Goal: Information Seeking & Learning: Learn about a topic

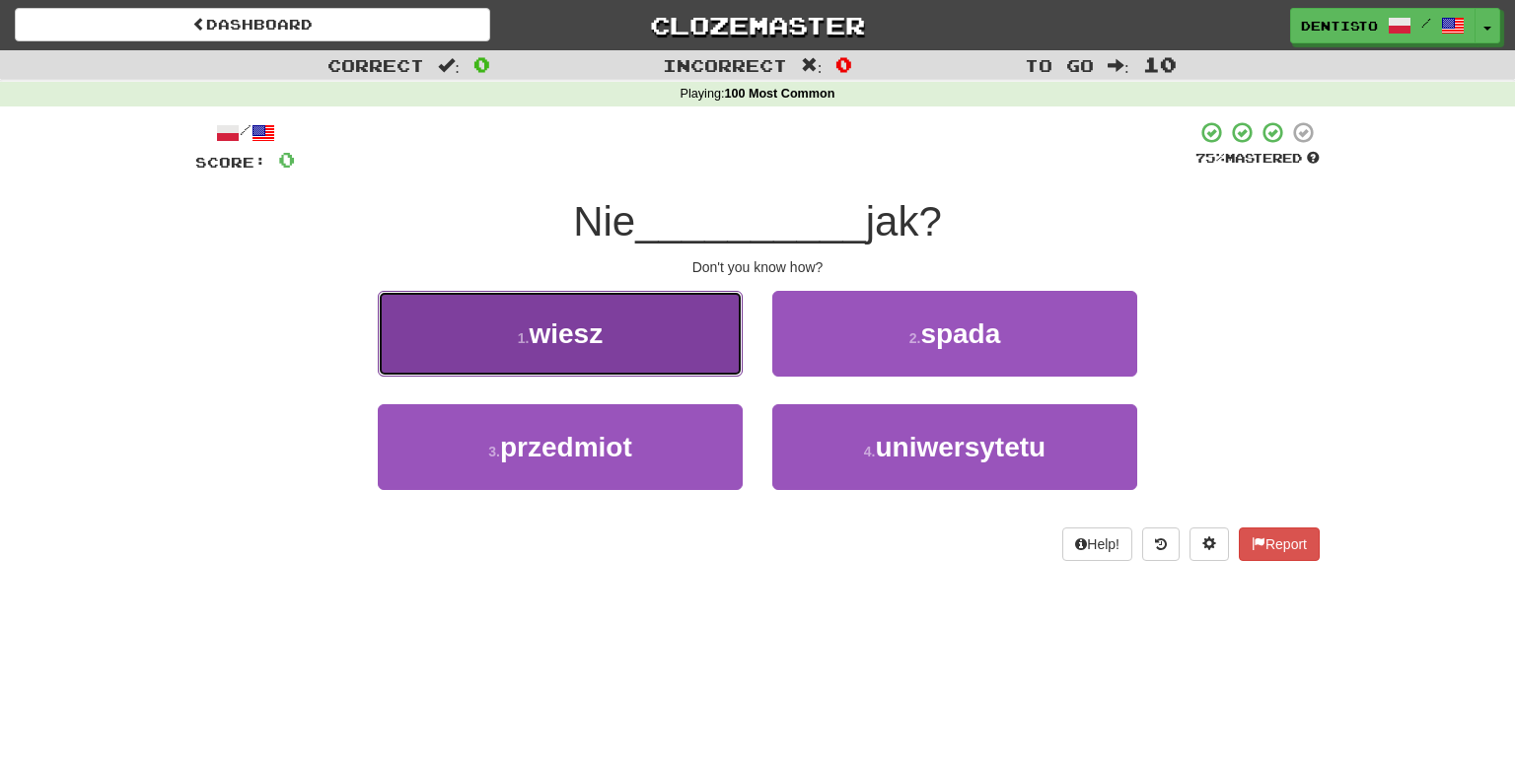
click at [632, 314] on button "1 . wiesz" at bounding box center [560, 334] width 365 height 86
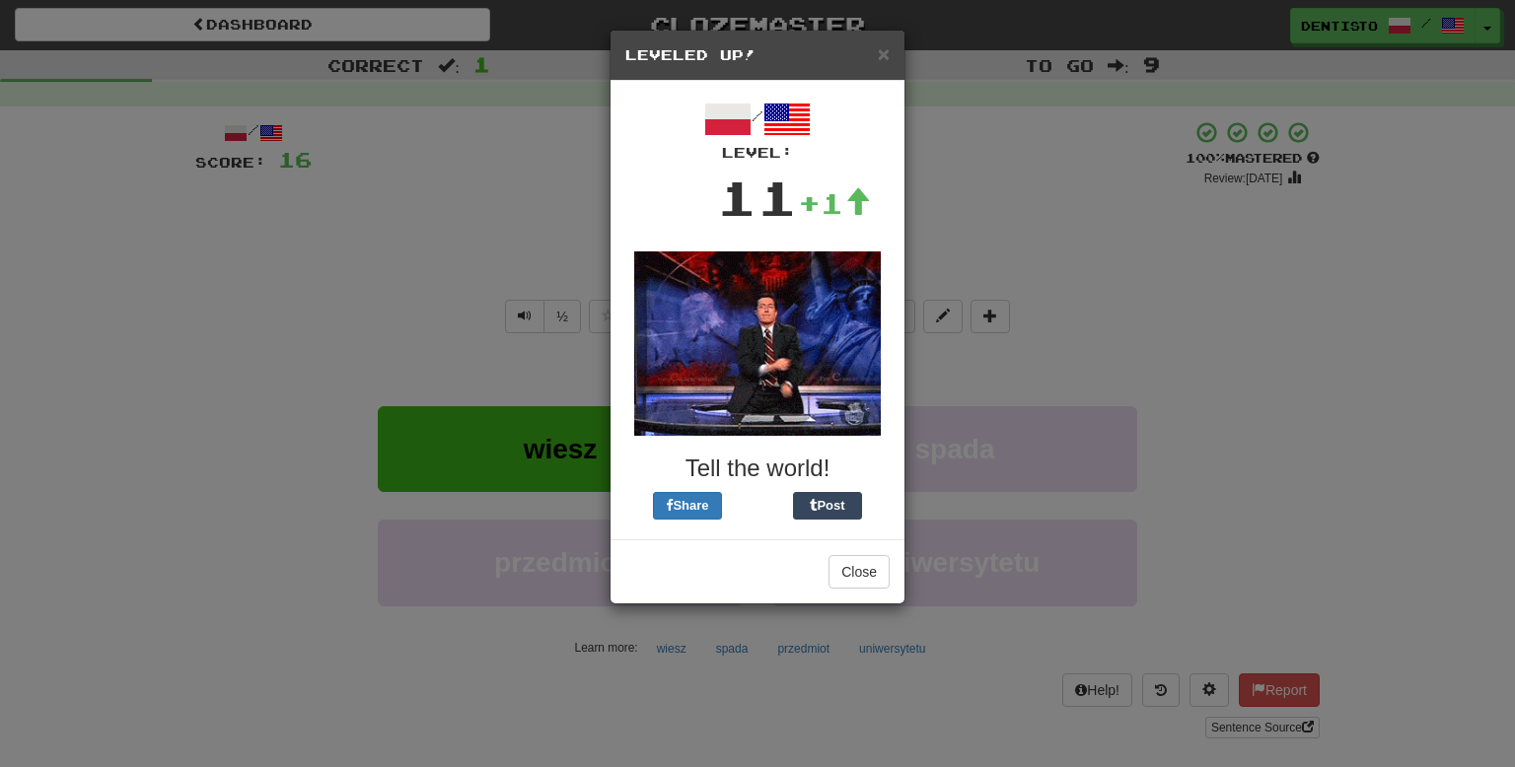
click at [1060, 311] on div "× Leveled Up! / Level: 11 +1 Tell the world! Share Post Close" at bounding box center [757, 383] width 1515 height 767
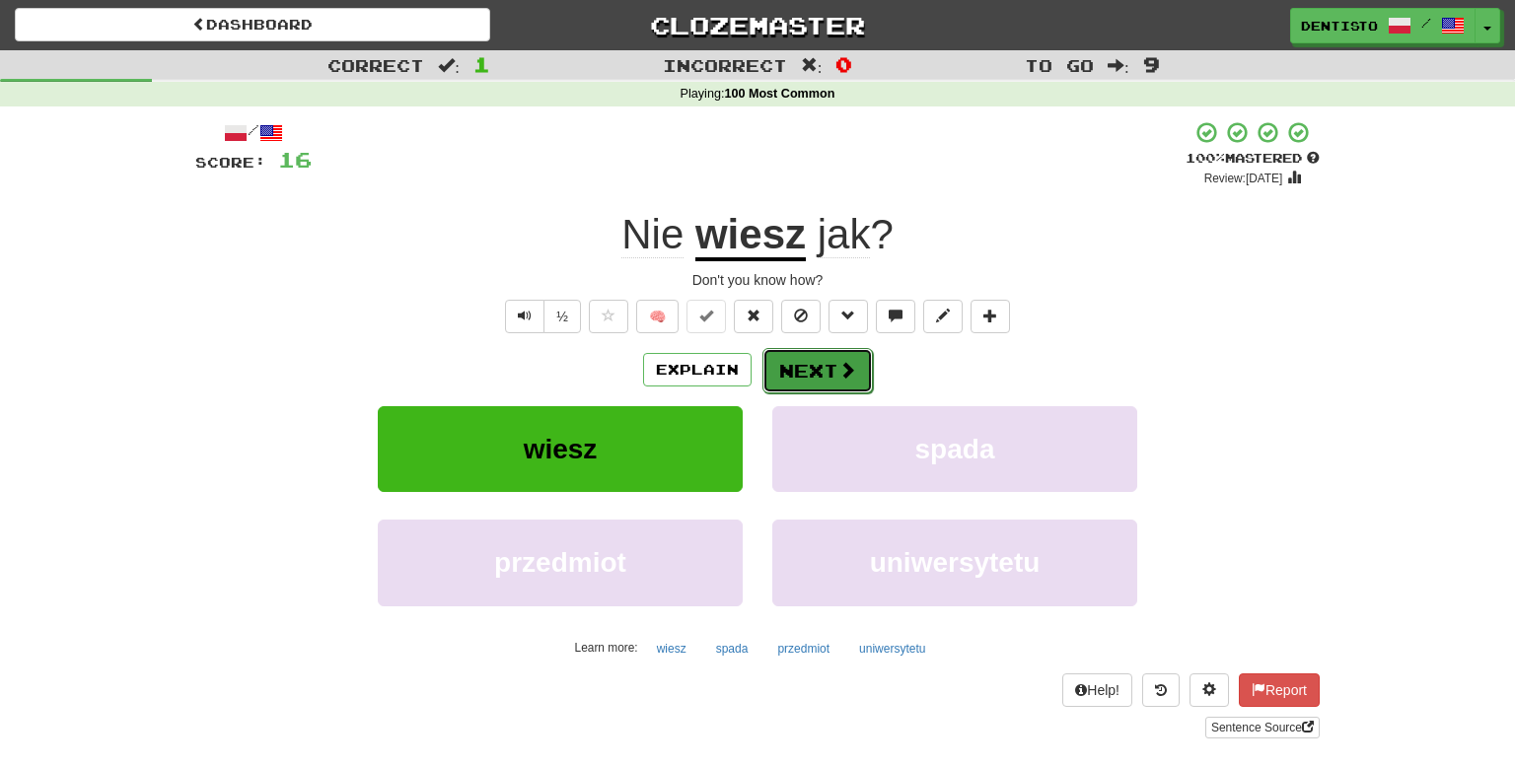
click at [822, 379] on button "Next" at bounding box center [817, 370] width 110 height 45
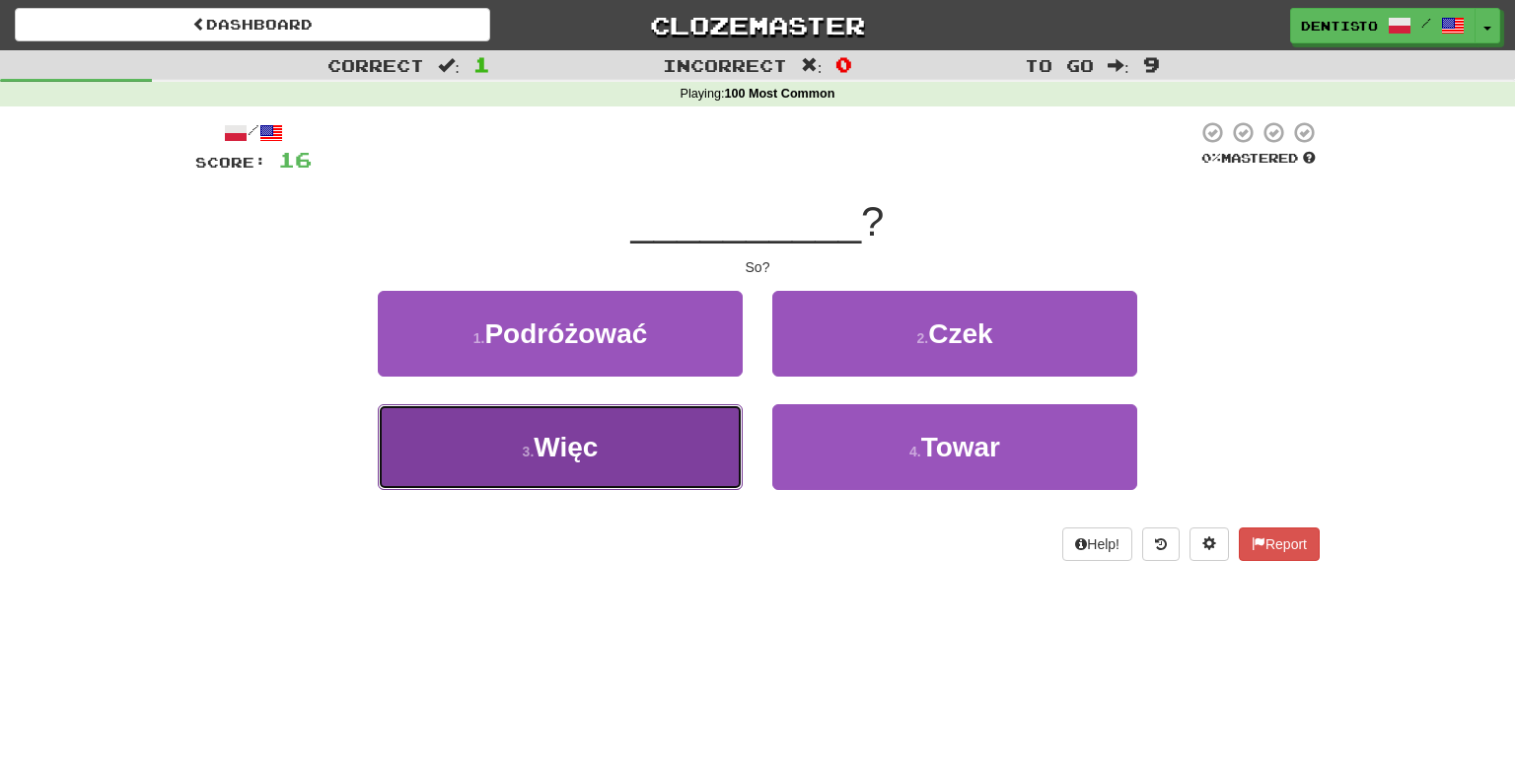
click at [673, 440] on button "3 . Więc" at bounding box center [560, 447] width 365 height 86
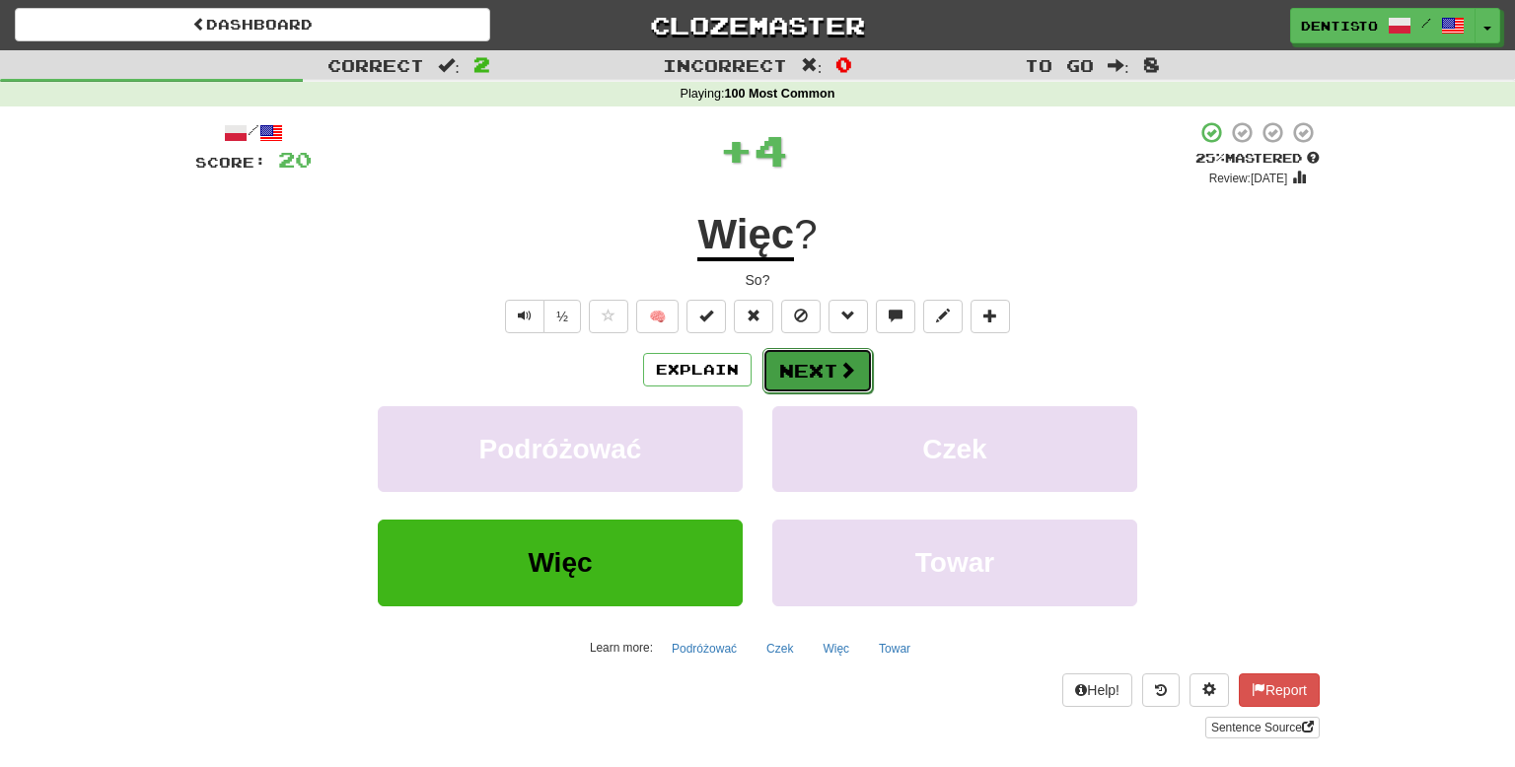
click at [784, 388] on button "Next" at bounding box center [817, 370] width 110 height 45
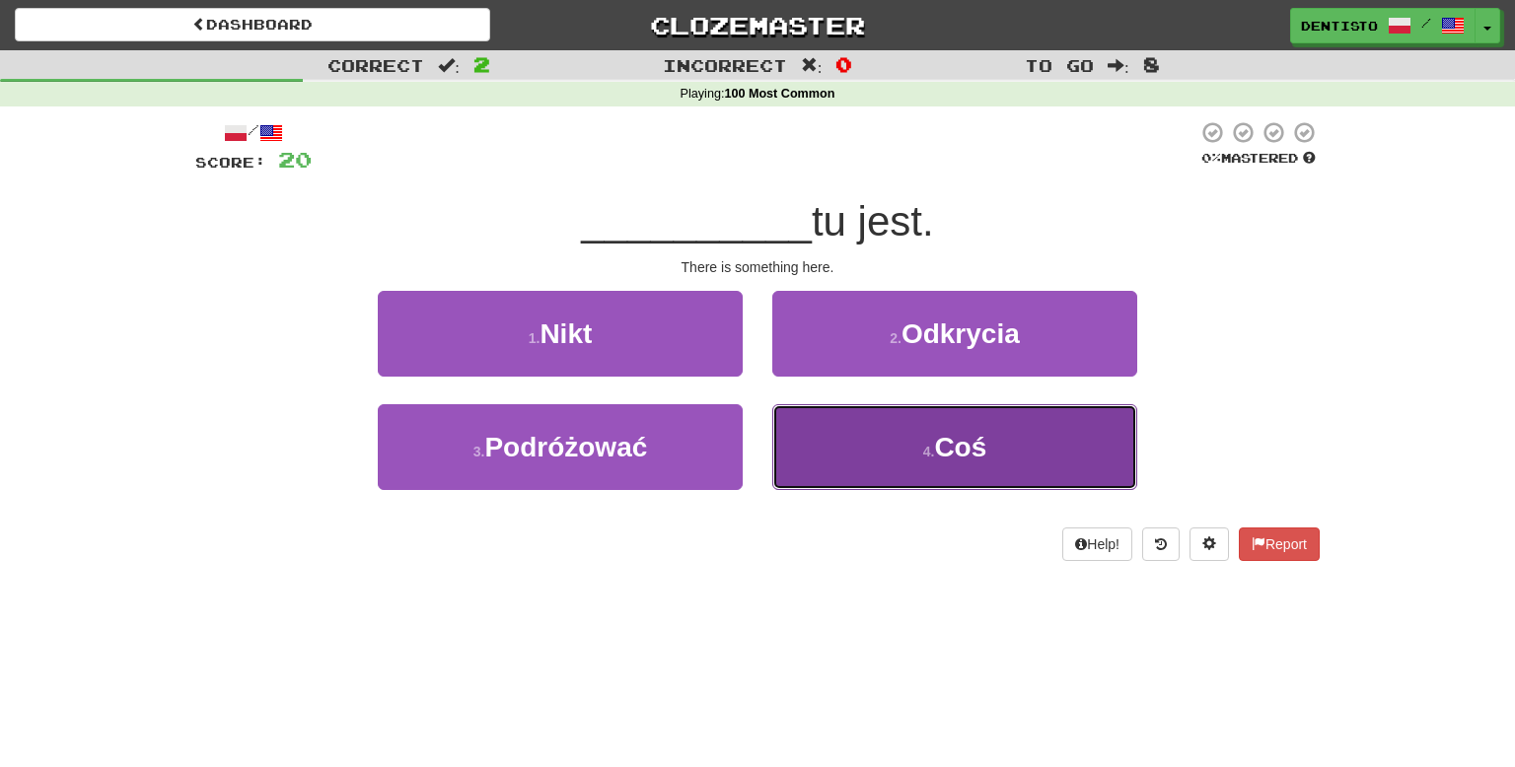
click at [868, 441] on button "4 . Coś" at bounding box center [954, 447] width 365 height 86
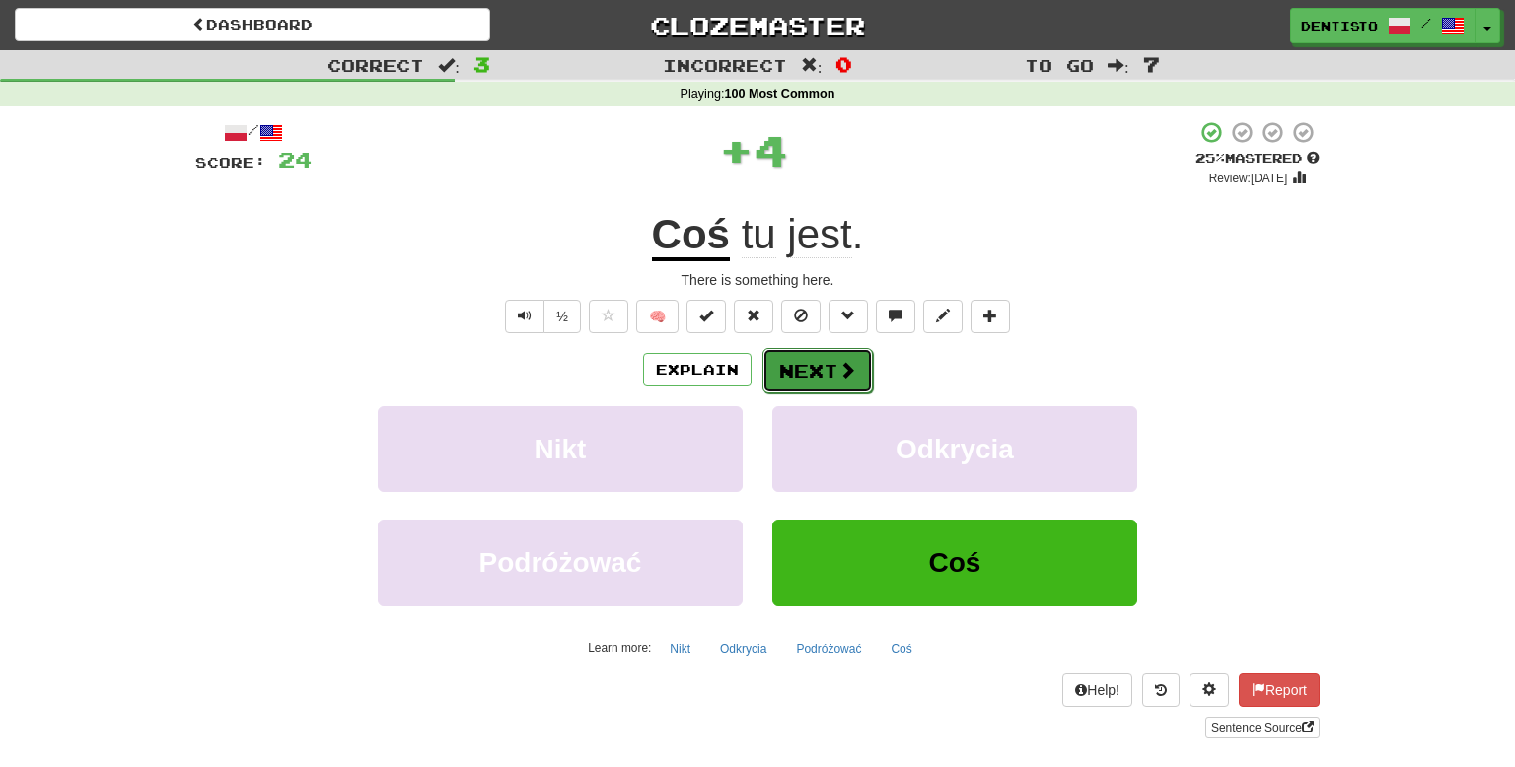
click at [818, 384] on button "Next" at bounding box center [817, 370] width 110 height 45
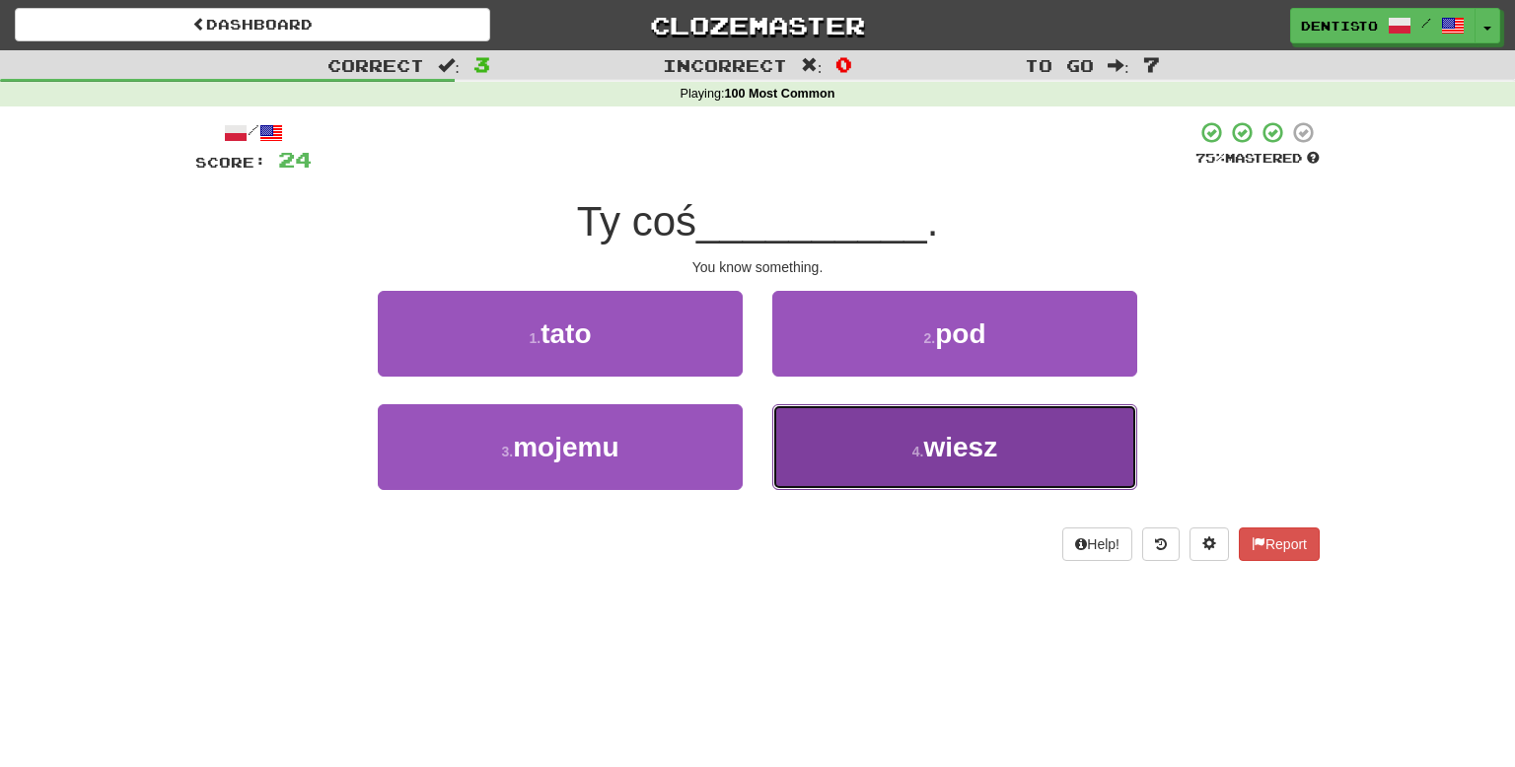
click at [882, 436] on button "4 . wiesz" at bounding box center [954, 447] width 365 height 86
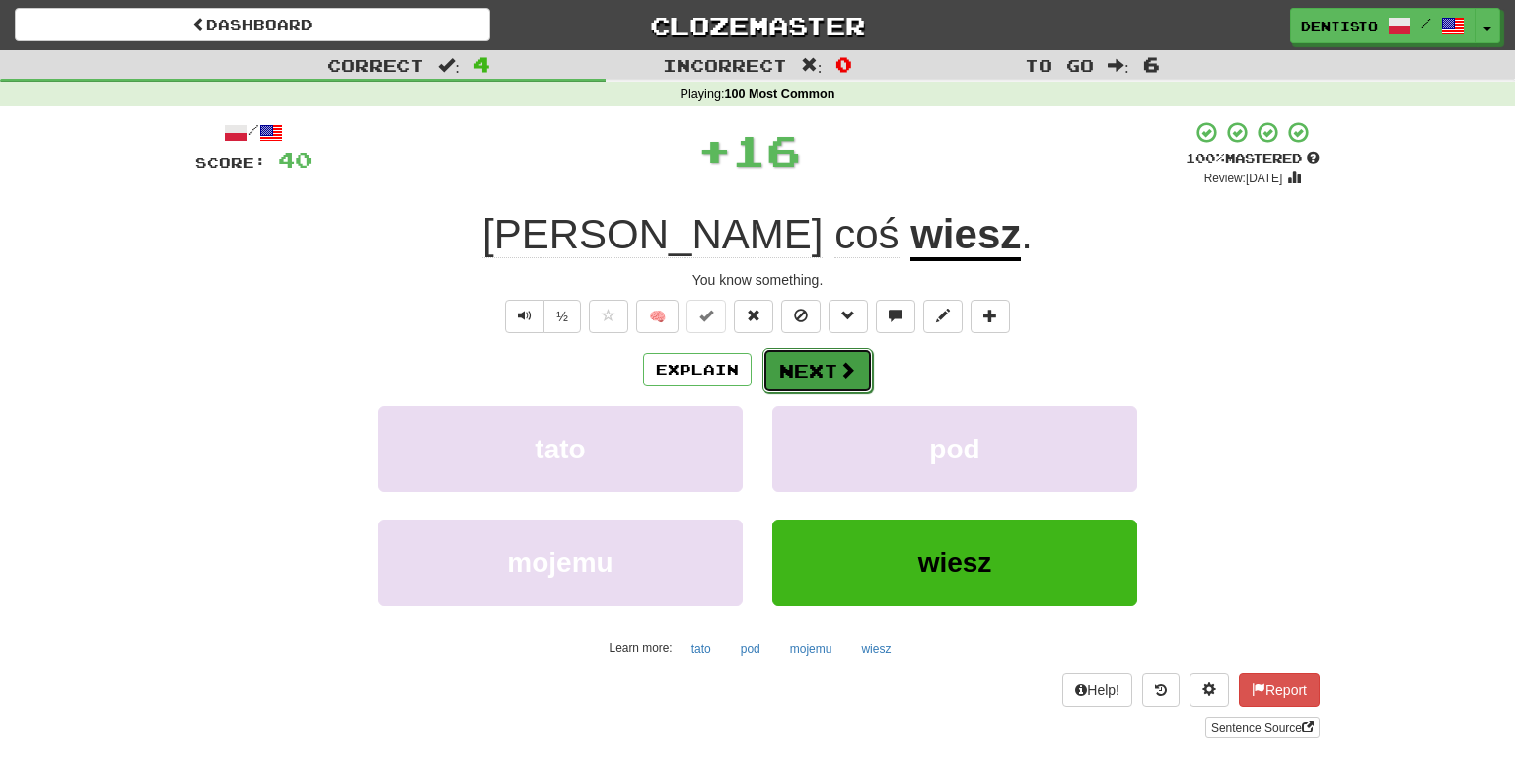
click at [838, 373] on span at bounding box center [847, 370] width 18 height 18
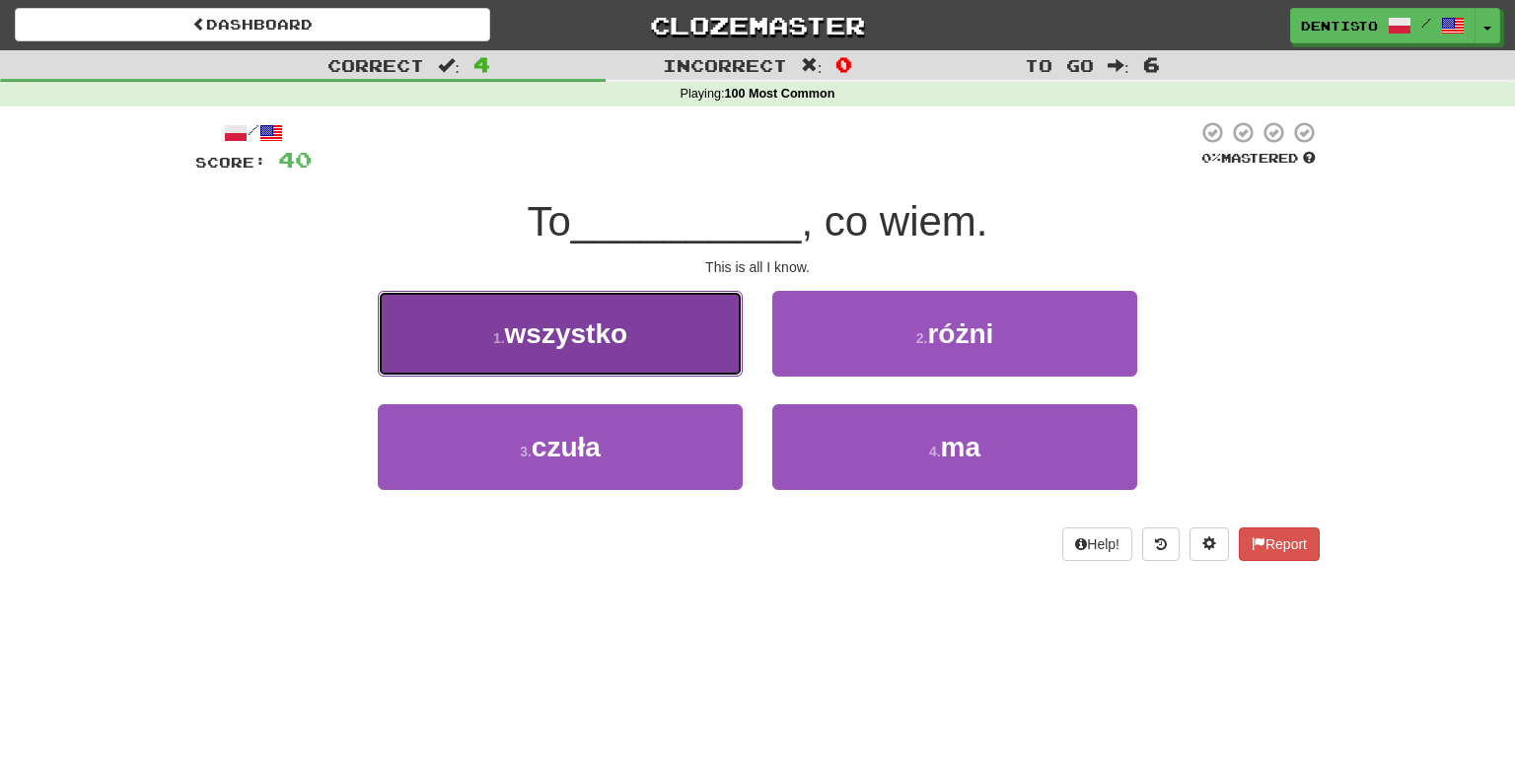
click at [634, 358] on button "1 . wszystko" at bounding box center [560, 334] width 365 height 86
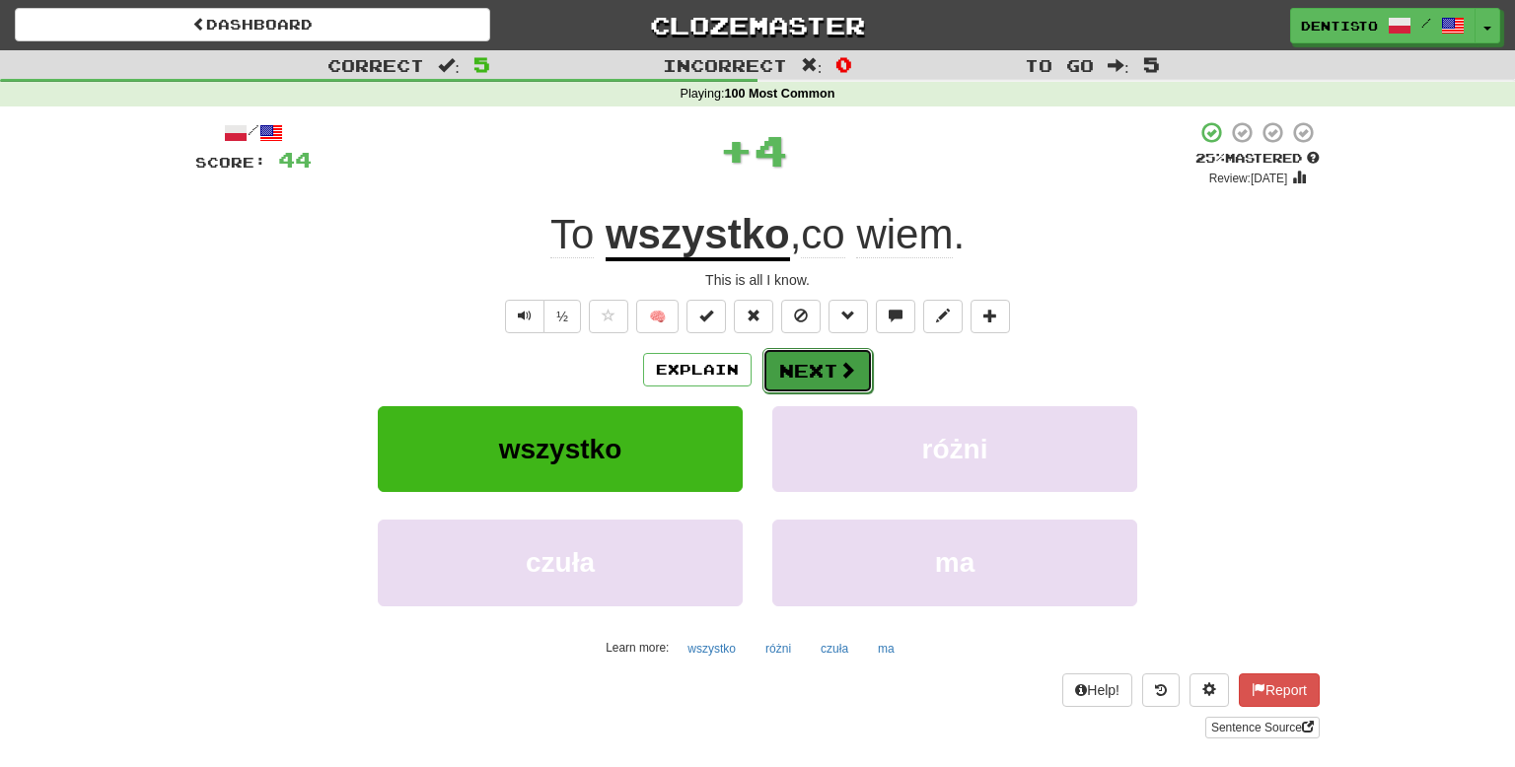
click at [817, 372] on button "Next" at bounding box center [817, 370] width 110 height 45
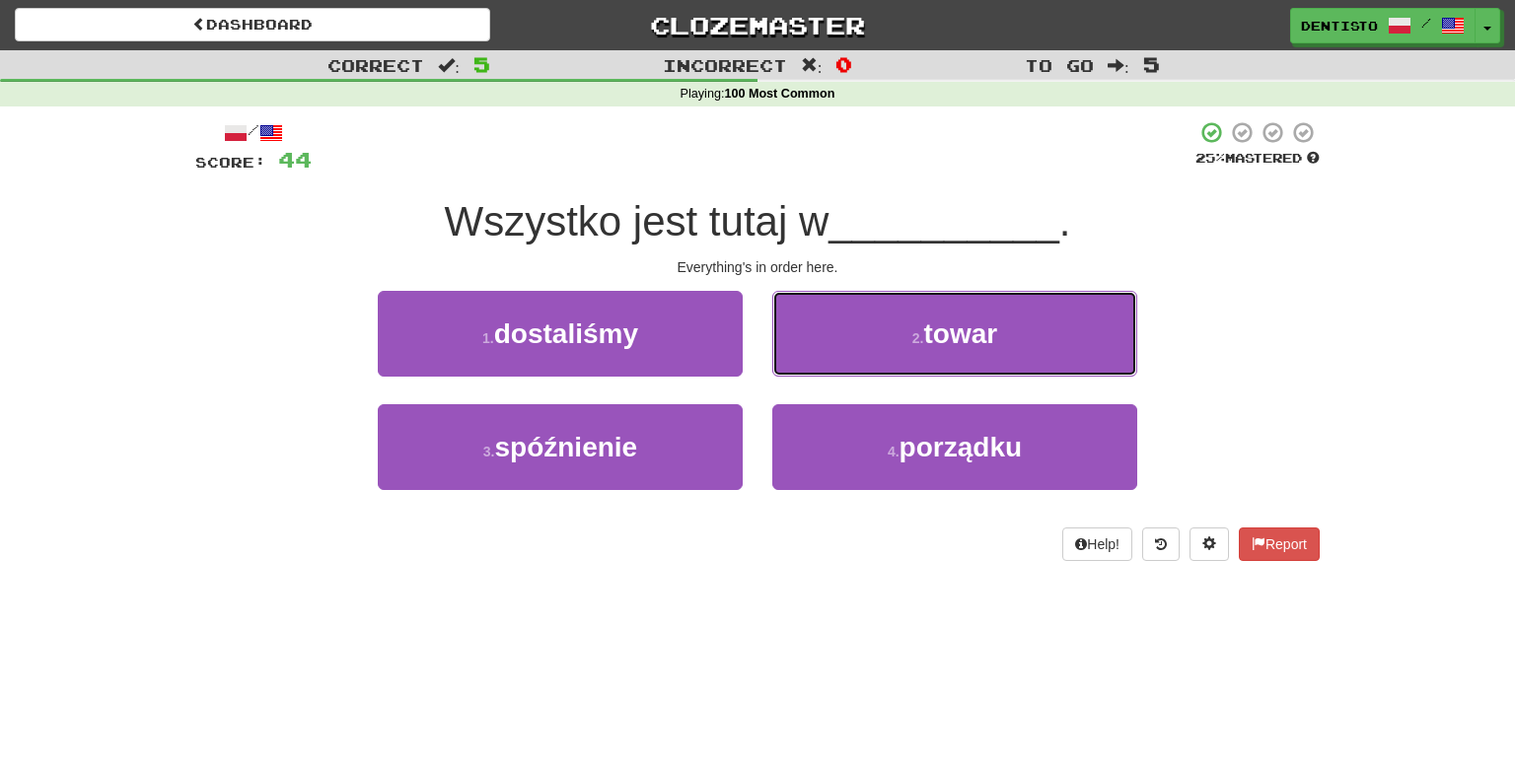
click at [817, 372] on button "2 . towar" at bounding box center [954, 334] width 365 height 86
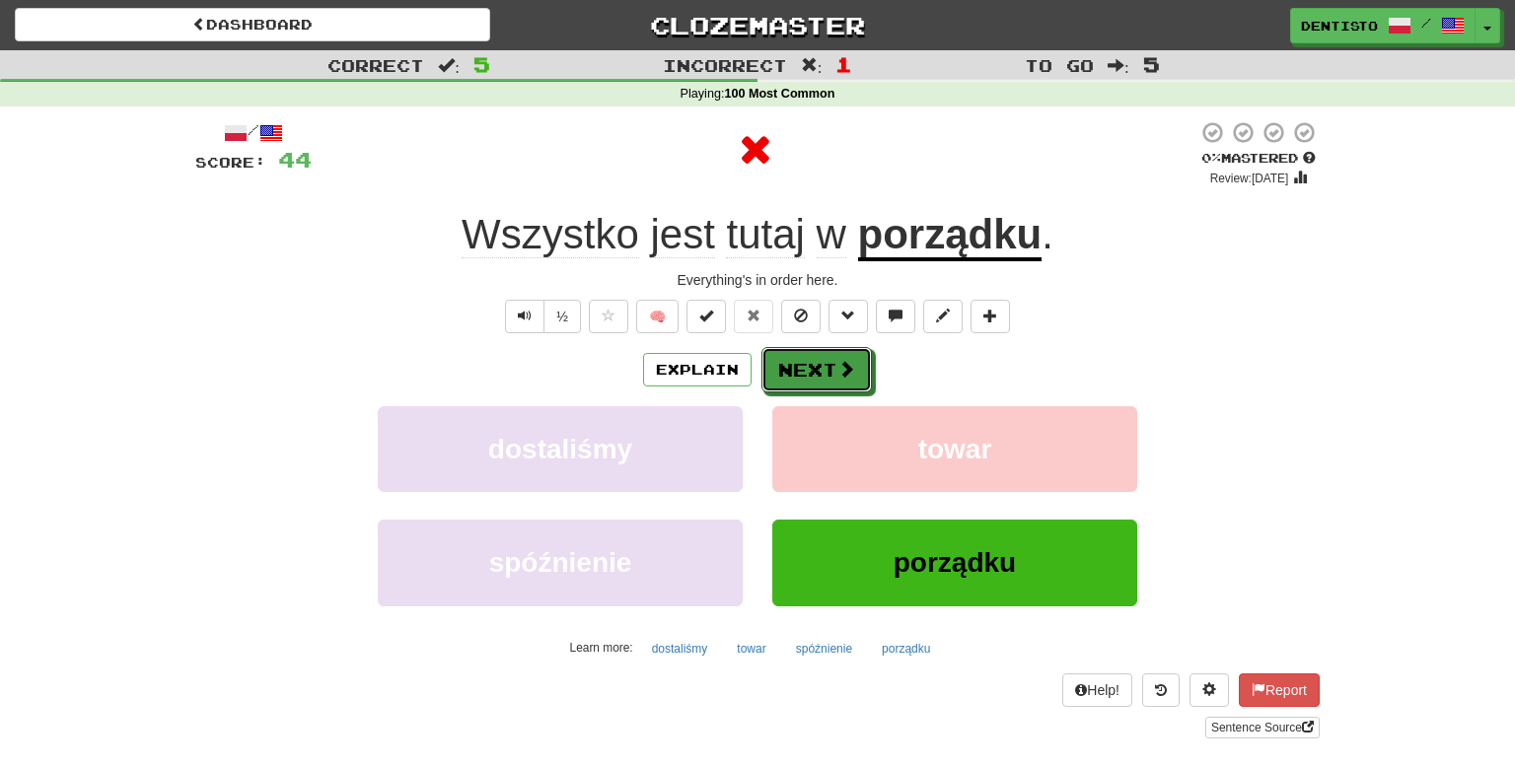
click at [817, 372] on button "Next" at bounding box center [816, 369] width 110 height 45
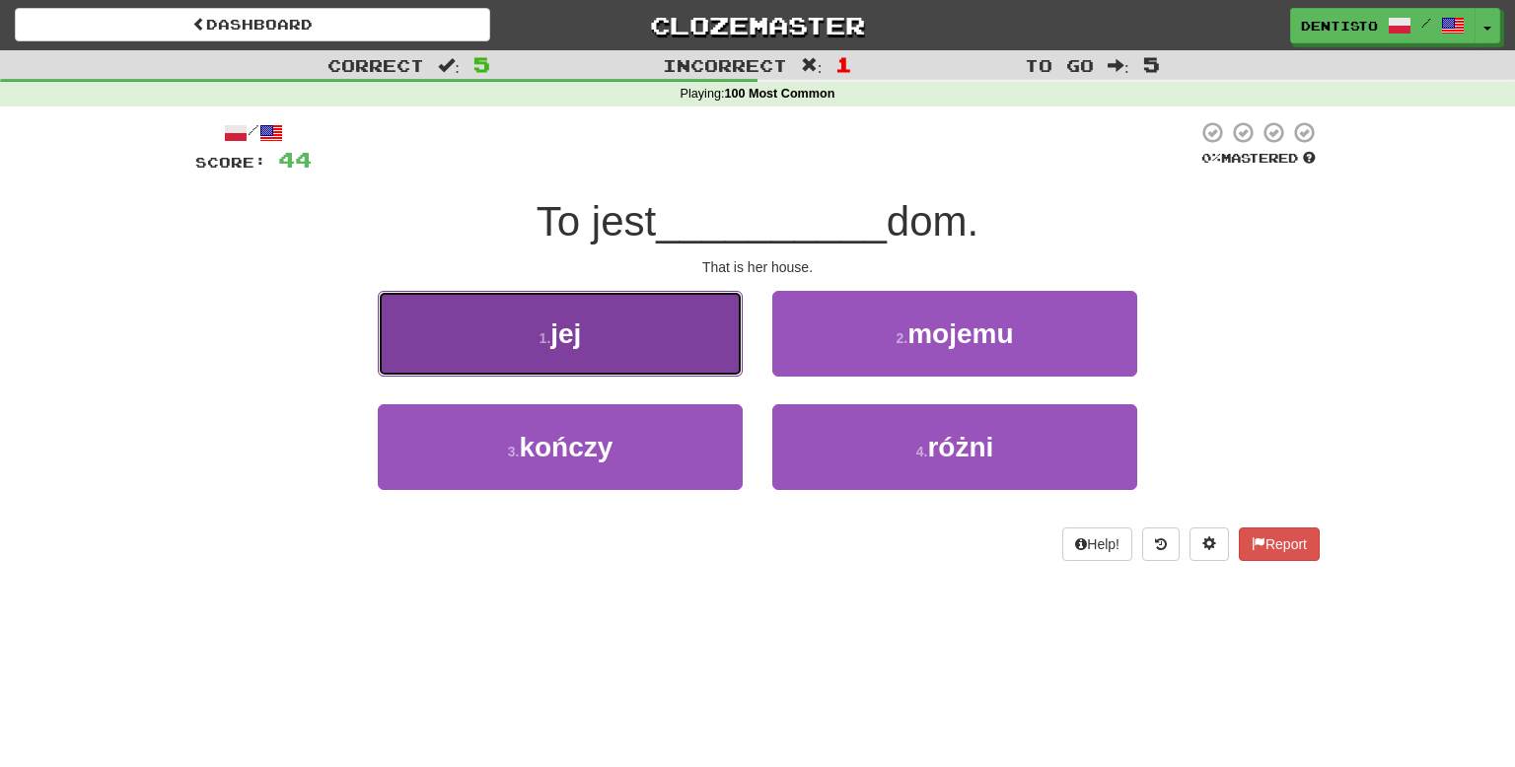
click at [670, 368] on button "1 . jej" at bounding box center [560, 334] width 365 height 86
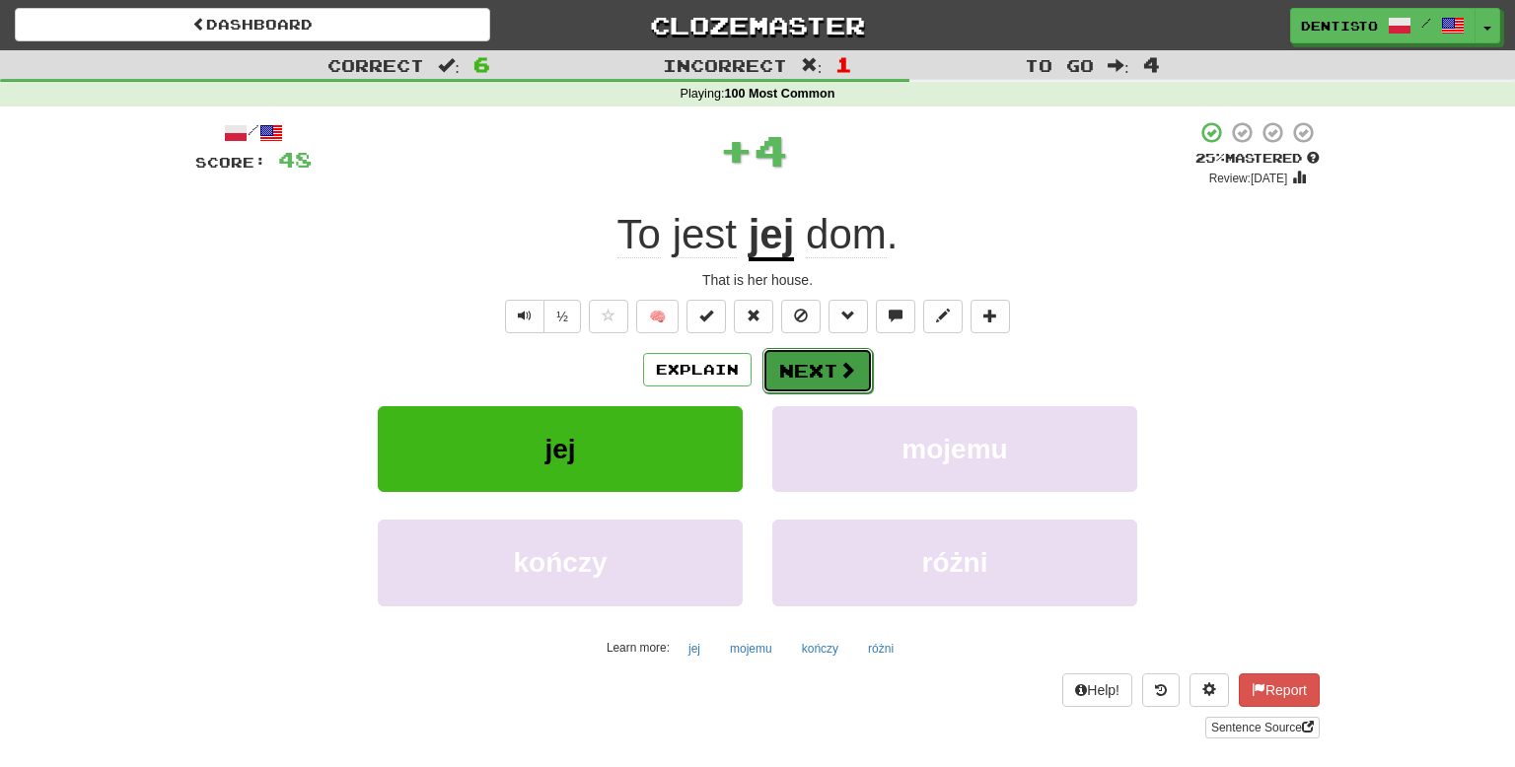
click at [796, 390] on button "Next" at bounding box center [817, 370] width 110 height 45
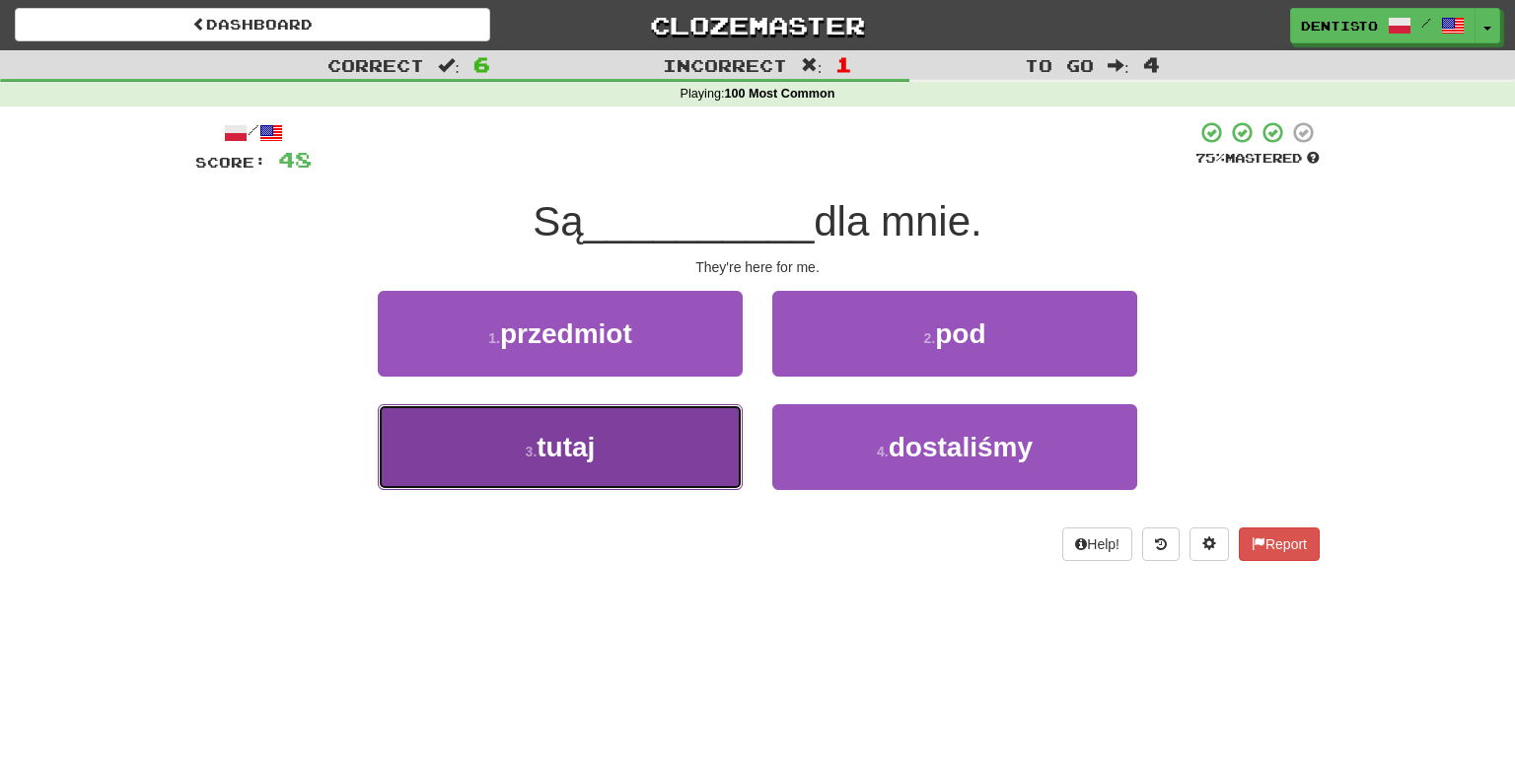
click at [679, 440] on button "3 . tutaj" at bounding box center [560, 447] width 365 height 86
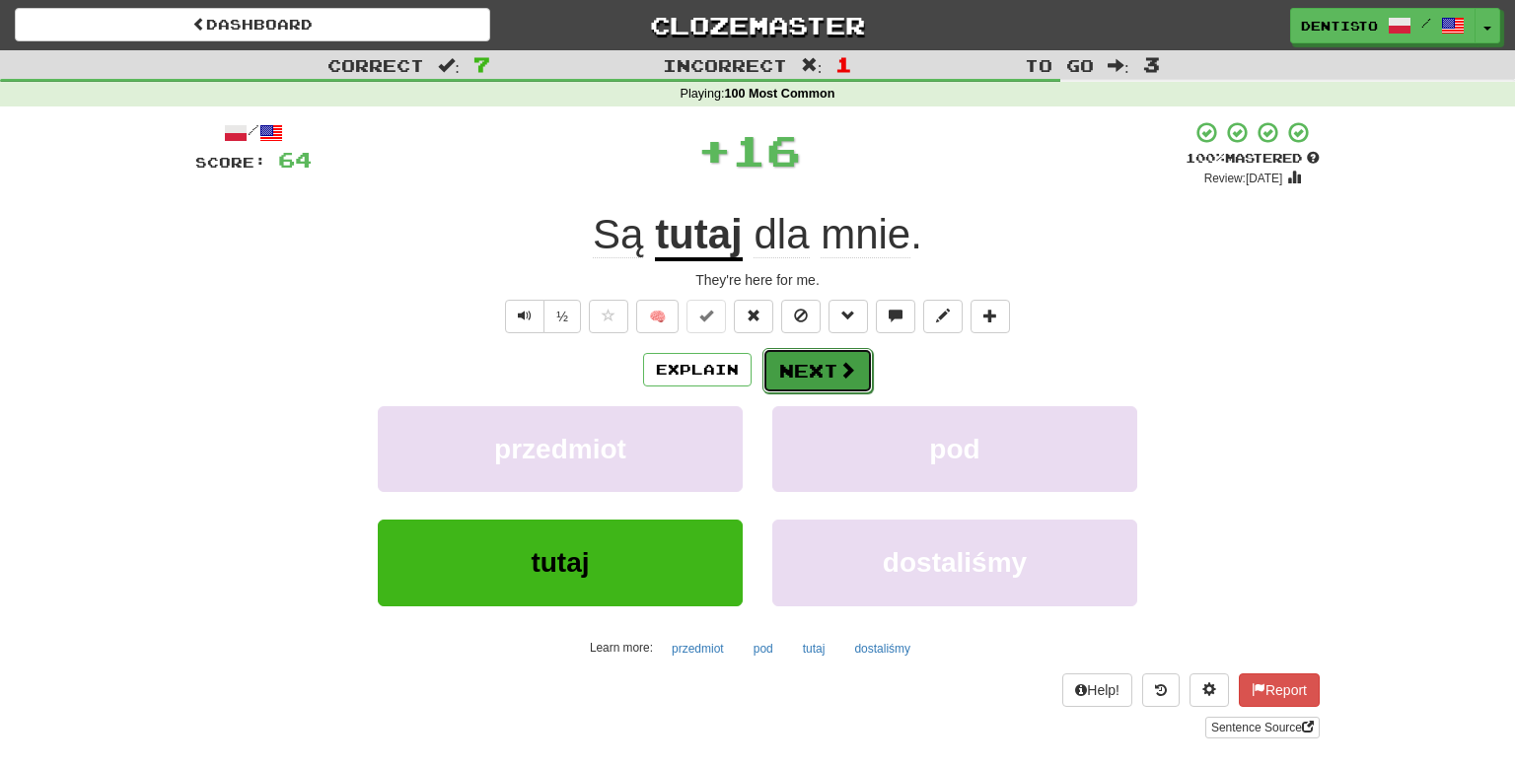
click at [795, 352] on button "Next" at bounding box center [817, 370] width 110 height 45
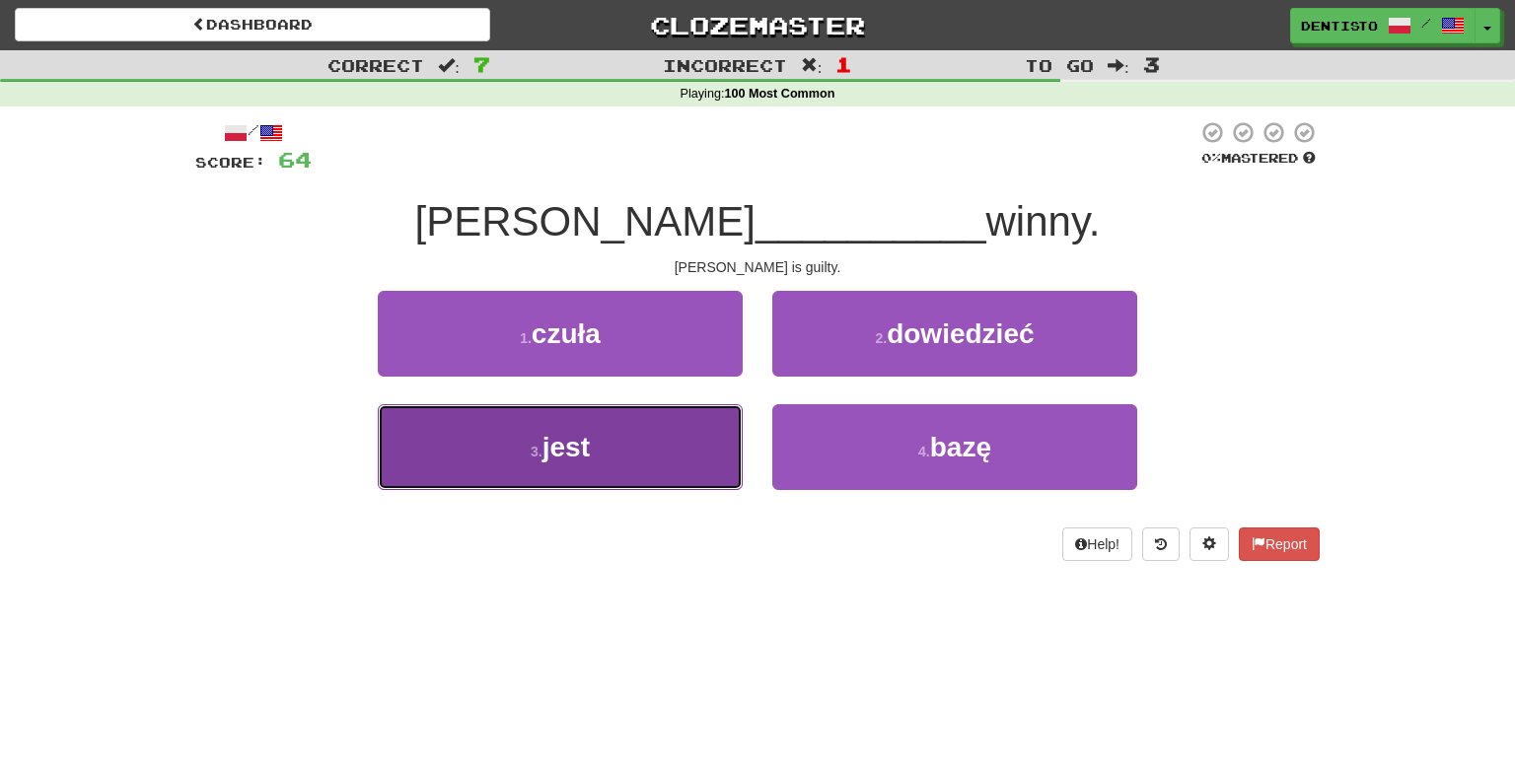
click at [673, 427] on button "3 . jest" at bounding box center [560, 447] width 365 height 86
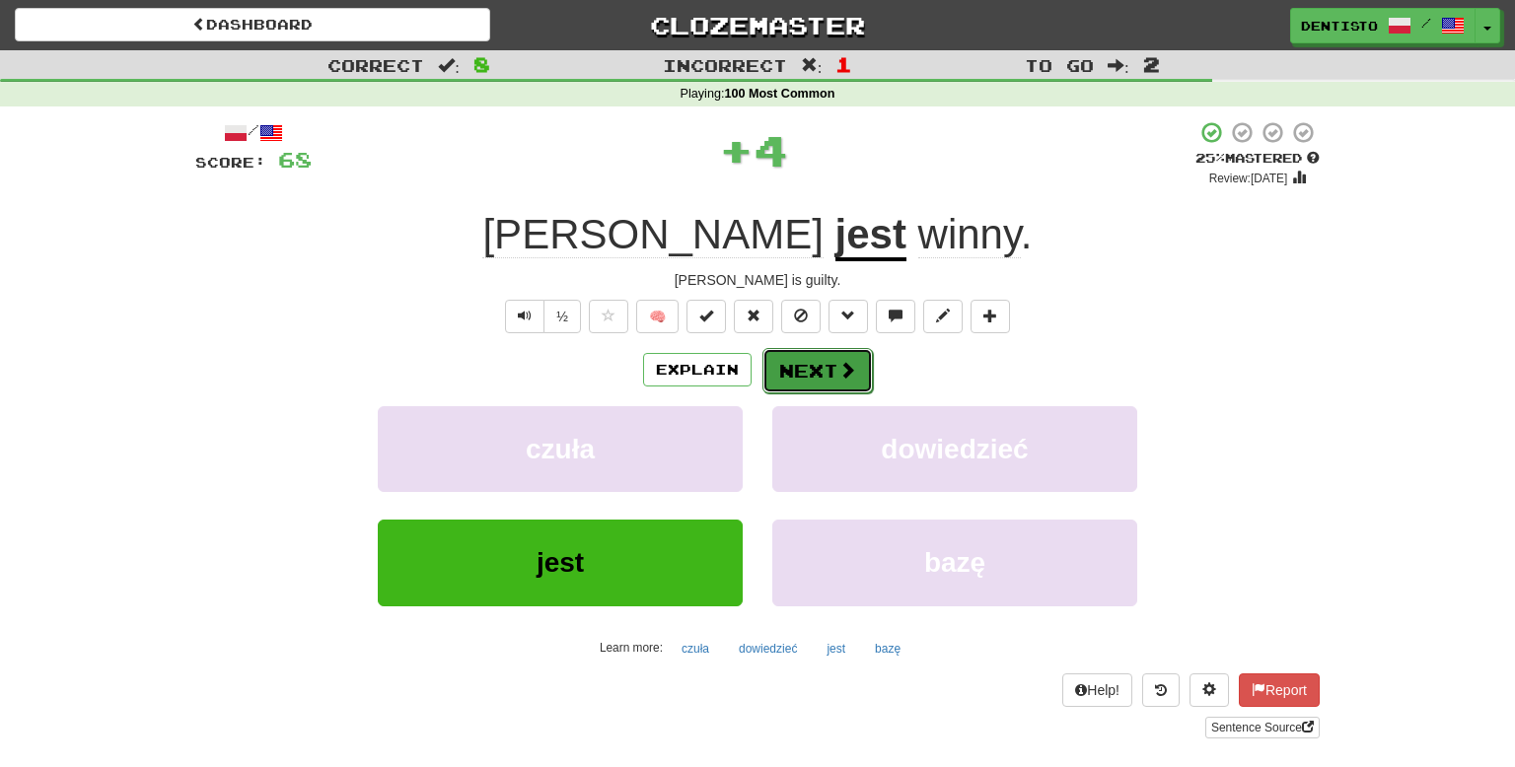
click at [802, 367] on button "Next" at bounding box center [817, 370] width 110 height 45
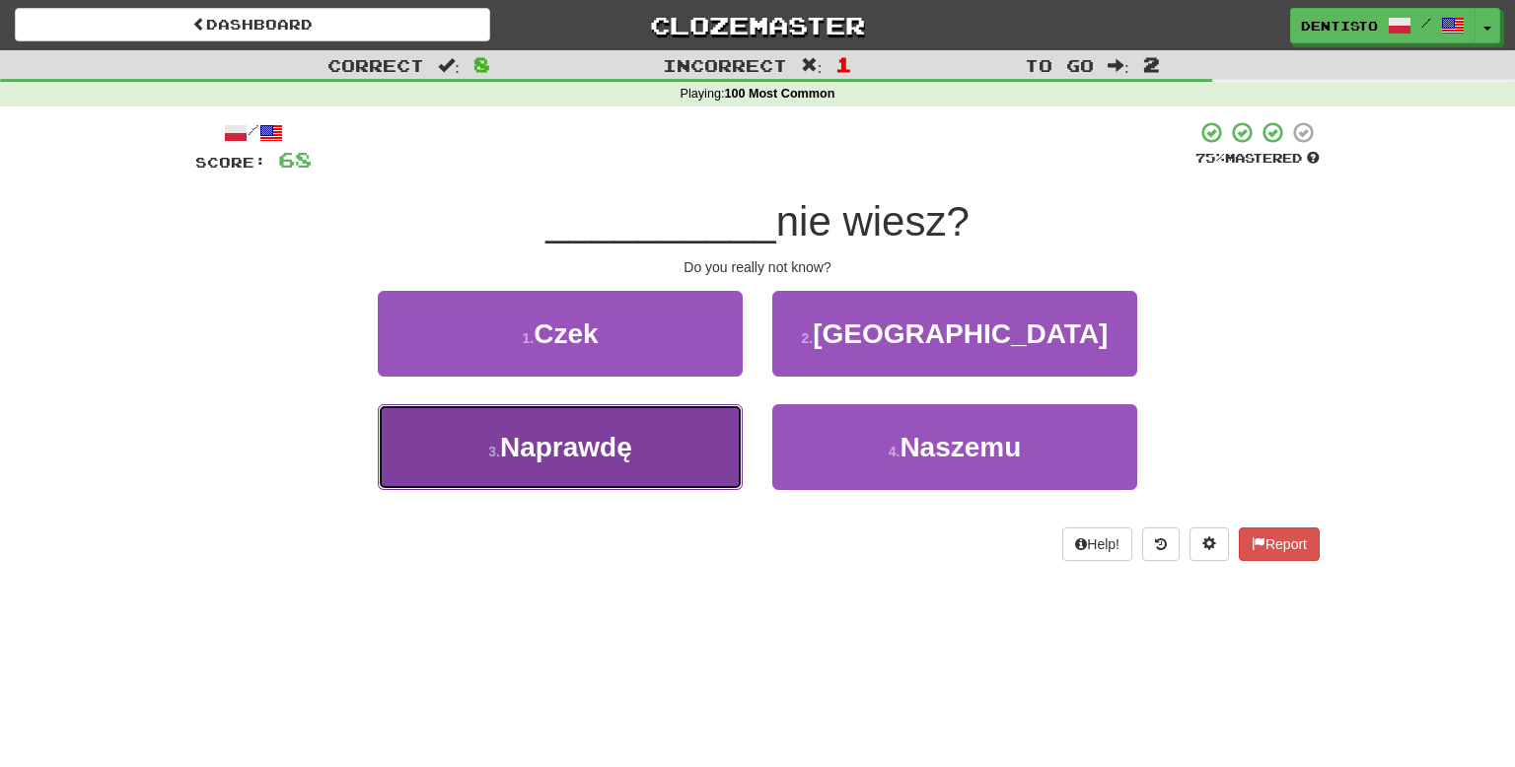
click at [671, 444] on button "3 . Naprawdę" at bounding box center [560, 447] width 365 height 86
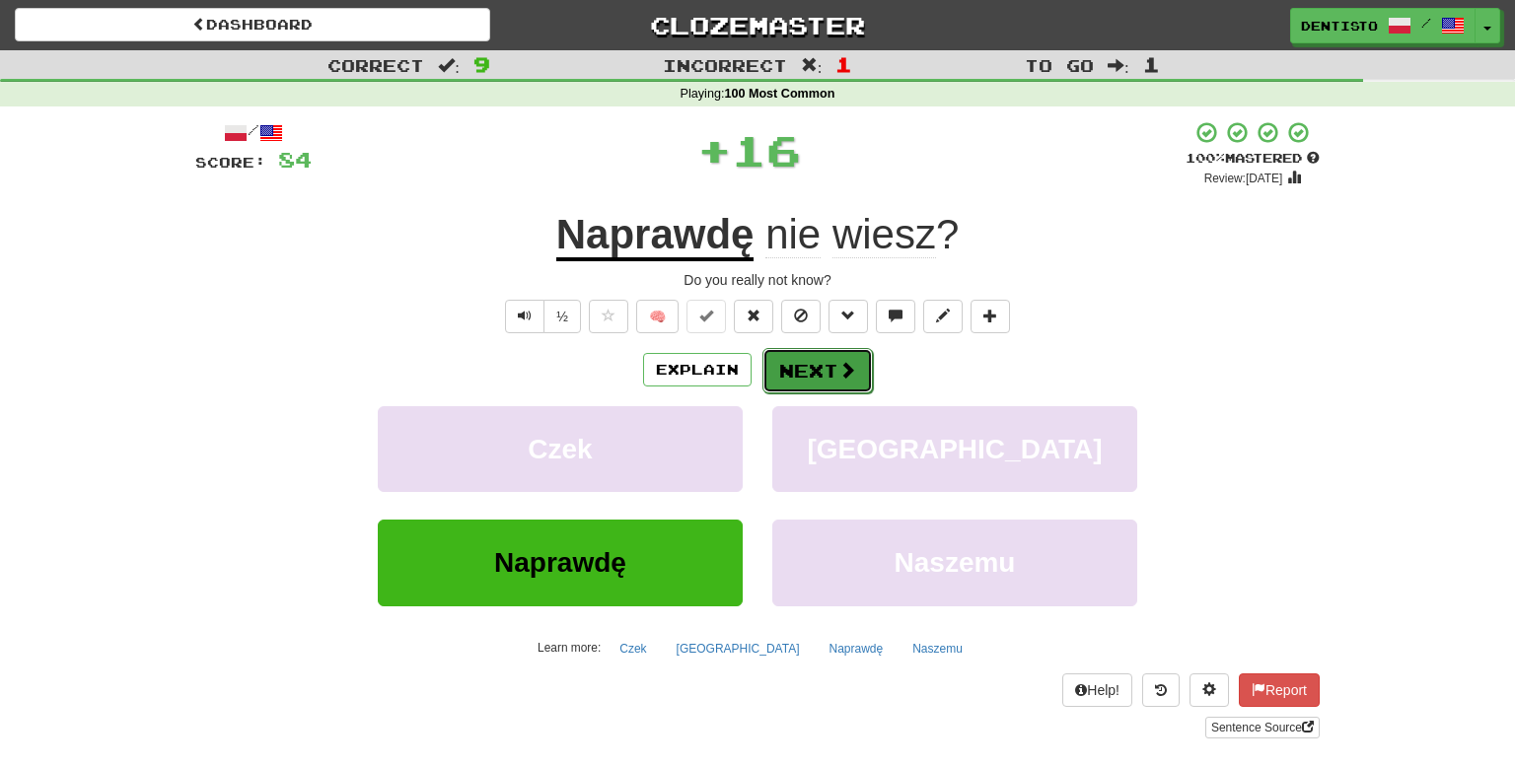
click at [793, 387] on button "Next" at bounding box center [817, 370] width 110 height 45
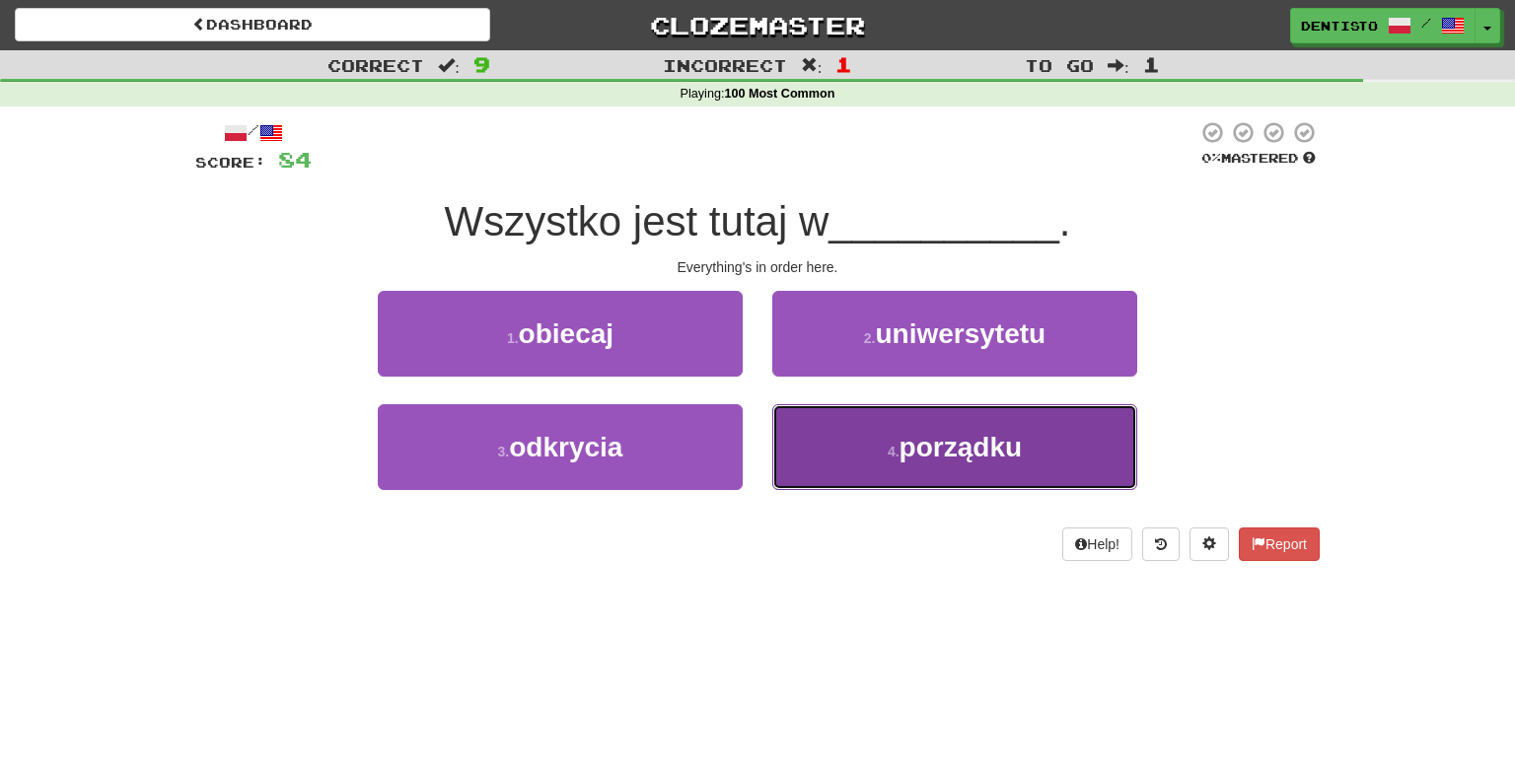
click at [888, 448] on small "4 ." at bounding box center [893, 452] width 12 height 16
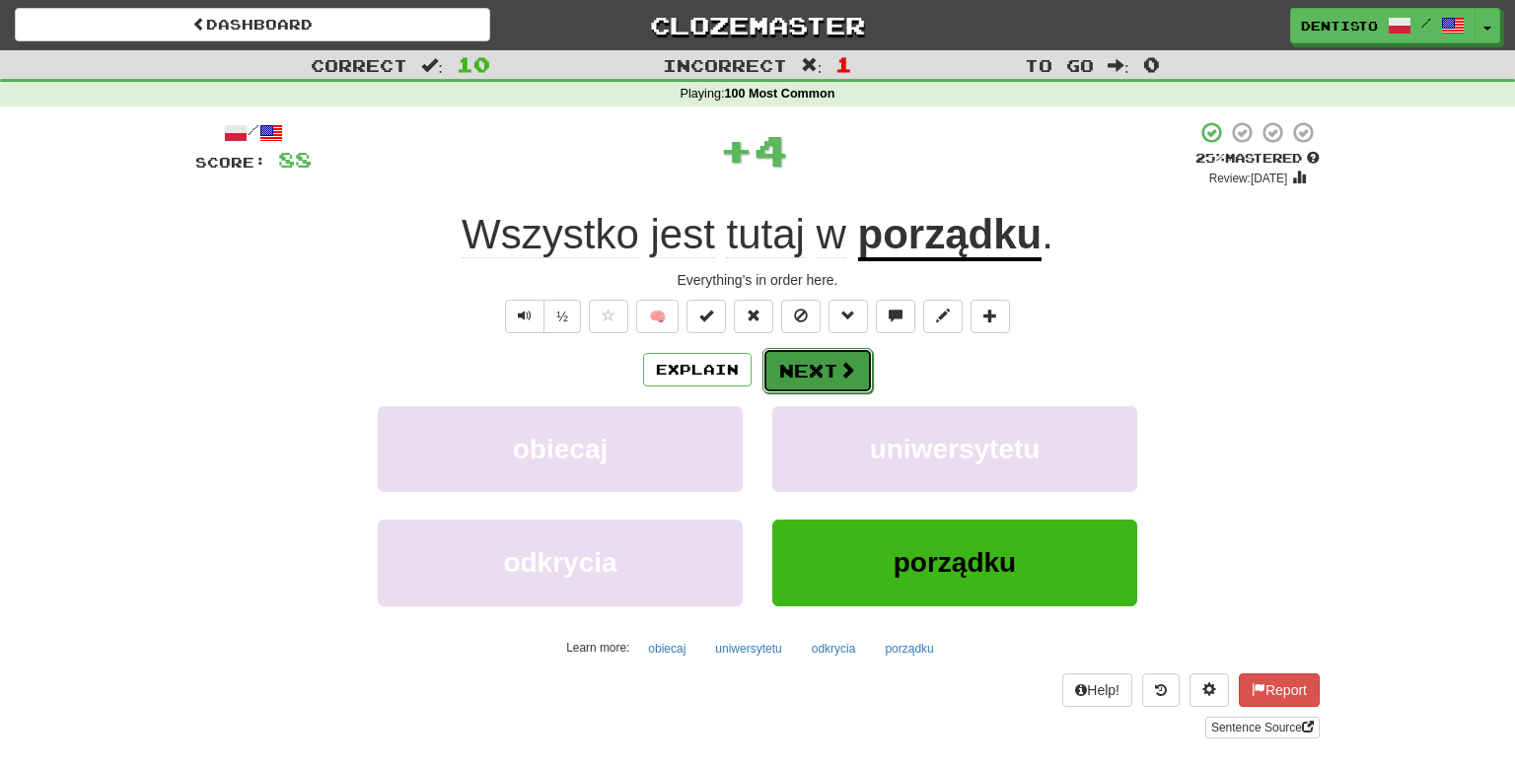
click at [814, 355] on button "Next" at bounding box center [817, 370] width 110 height 45
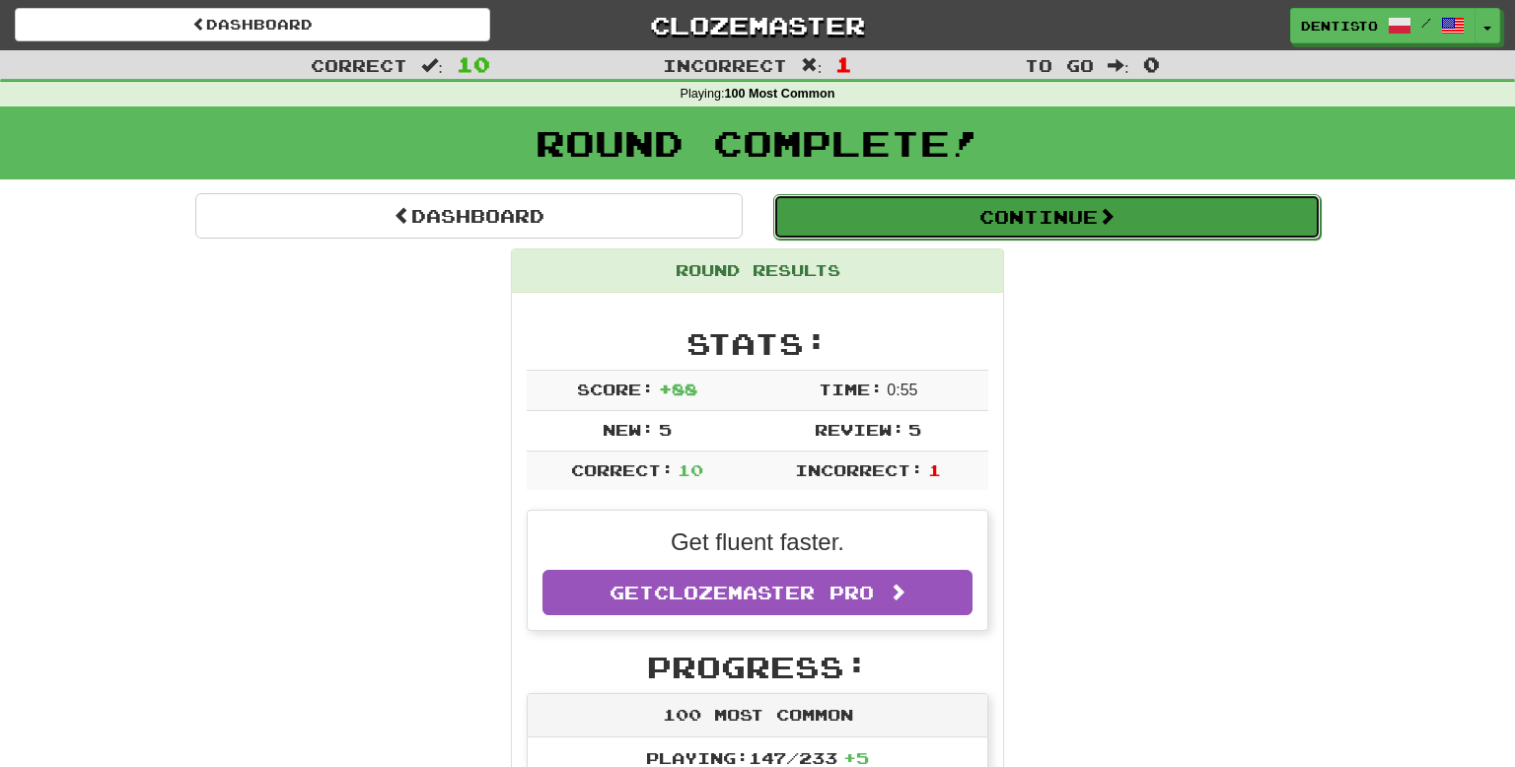
click at [904, 216] on button "Continue" at bounding box center [1046, 216] width 547 height 45
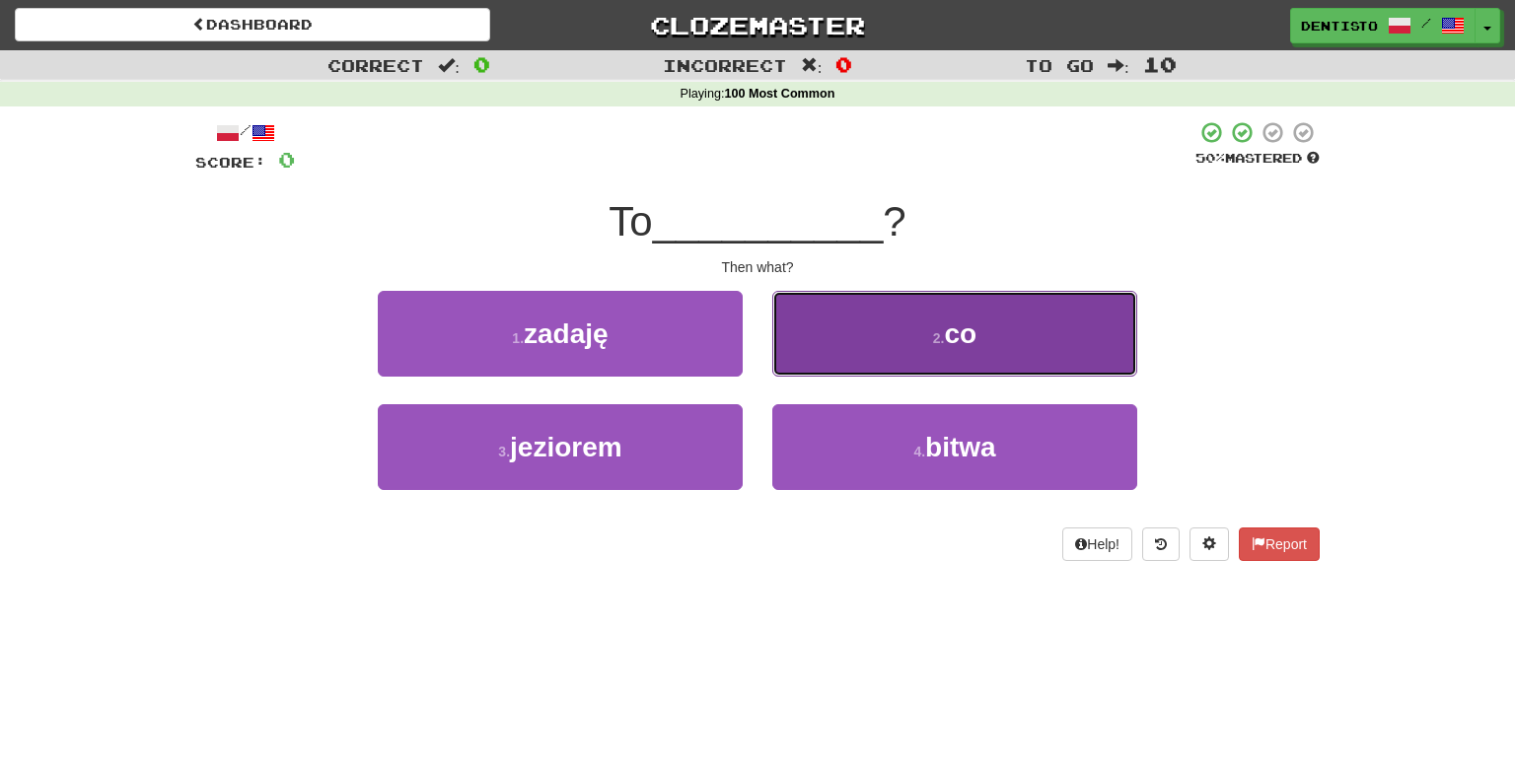
click at [898, 335] on button "2 . co" at bounding box center [954, 334] width 365 height 86
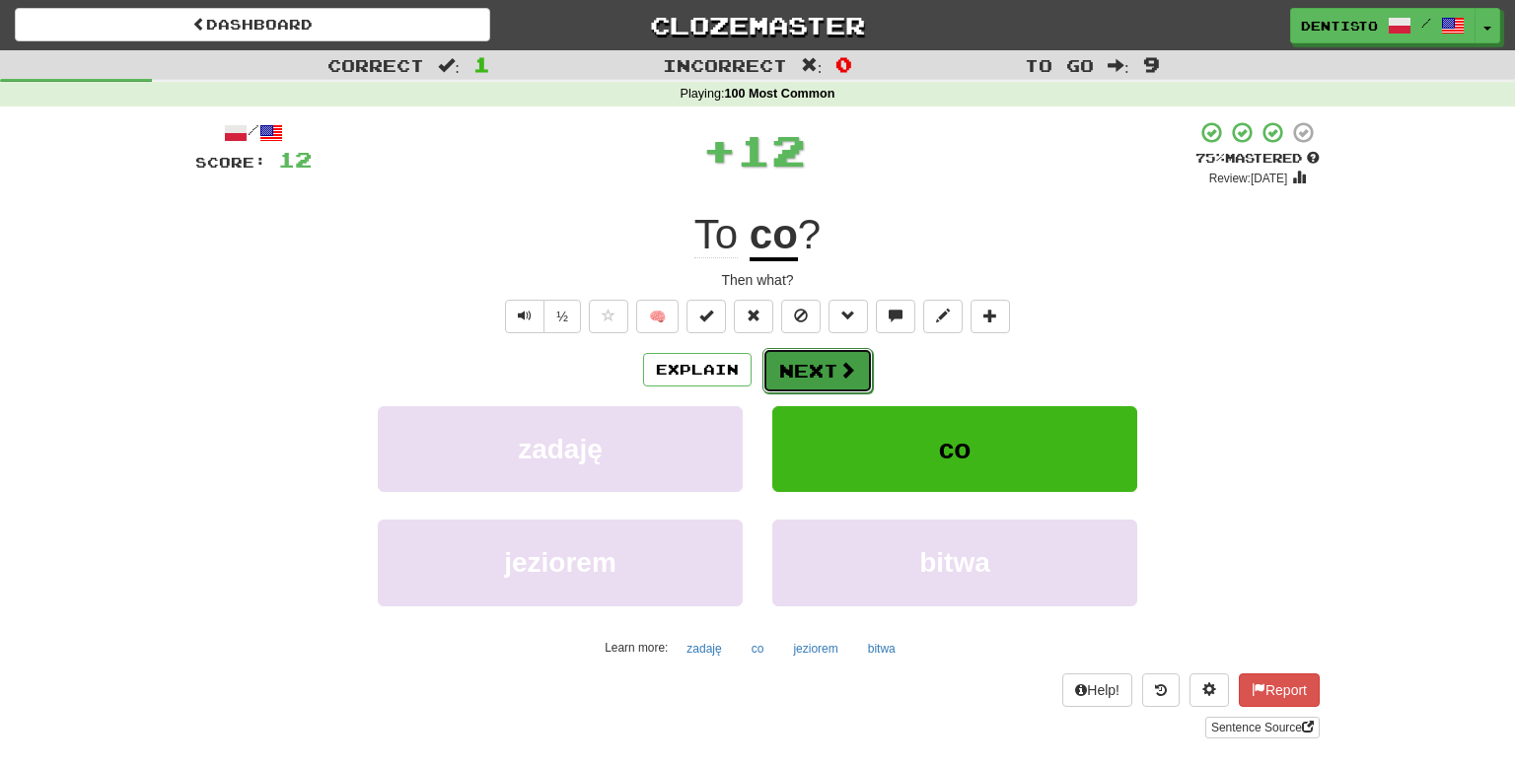
click at [811, 357] on button "Next" at bounding box center [817, 370] width 110 height 45
